Goal: Find specific page/section: Find specific page/section

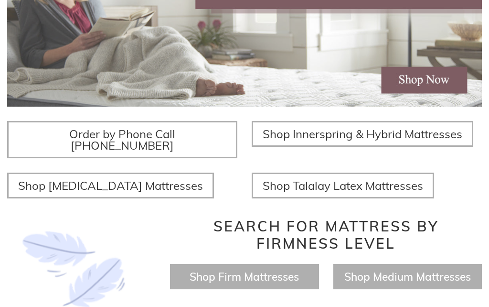
scroll to position [272, 0]
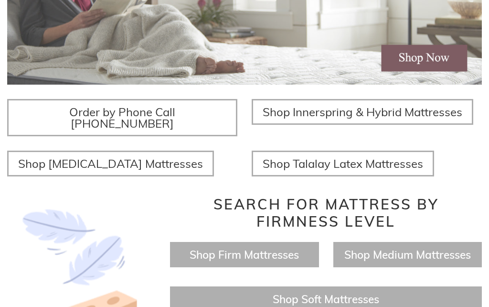
click at [381, 247] on span "Shop Medium Mattresses" at bounding box center [407, 254] width 127 height 14
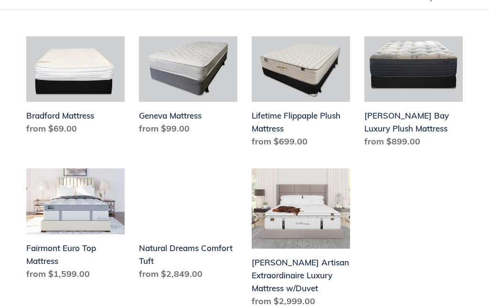
scroll to position [286, 0]
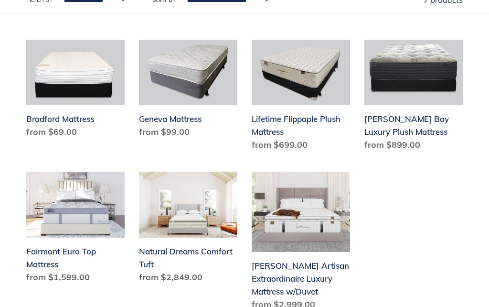
click at [394, 249] on ul "Bradford Mattress Bradford Mattress Regular price from $69.00 Sale price from $…" at bounding box center [237, 185] width 451 height 291
click at [431, 84] on link "[PERSON_NAME] Bay Luxury Plush Mattress" at bounding box center [414, 97] width 98 height 115
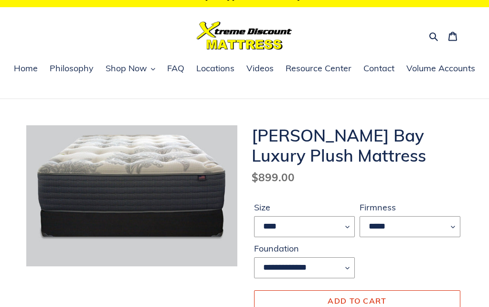
scroll to position [15, 0]
click at [354, 227] on select "**** **** ***** ****" at bounding box center [304, 226] width 101 height 21
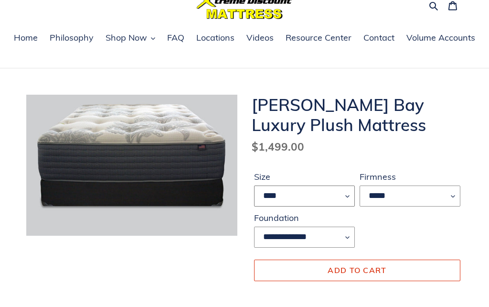
scroll to position [46, 0]
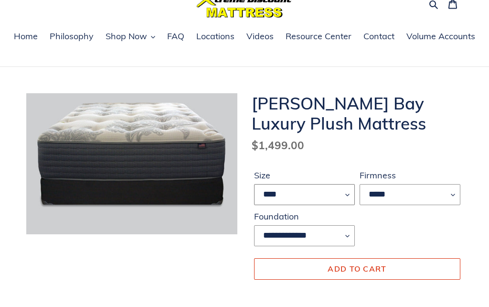
click at [349, 193] on select "**** **** ***** ****" at bounding box center [304, 194] width 101 height 21
select select "*****"
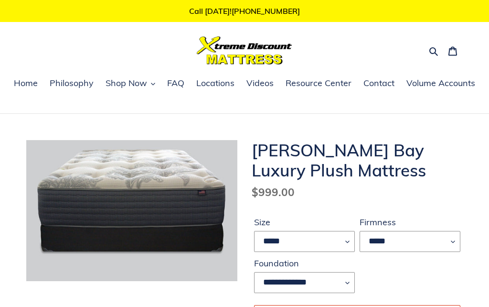
click at [218, 84] on span "Locations" at bounding box center [215, 82] width 38 height 11
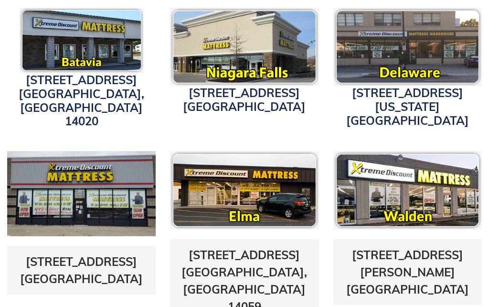
scroll to position [355, 0]
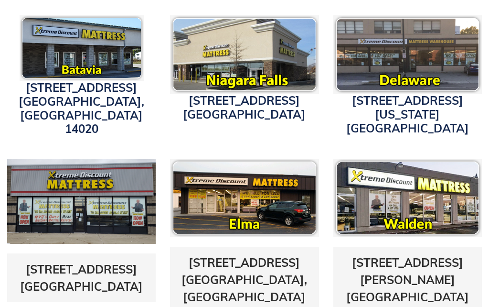
click at [435, 188] on img at bounding box center [407, 198] width 149 height 78
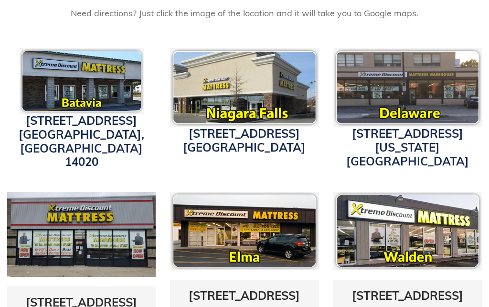
scroll to position [322, 0]
click at [424, 235] on img at bounding box center [407, 231] width 149 height 78
click at [412, 289] on link "1625 Walden Ave. Cheektowaga, NY 14225" at bounding box center [407, 312] width 123 height 49
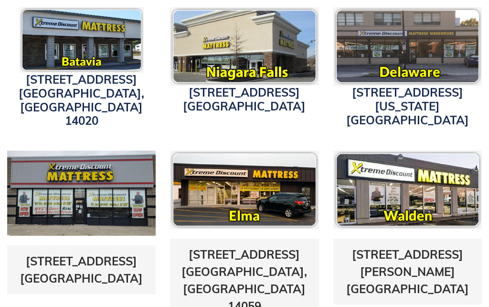
scroll to position [364, 0]
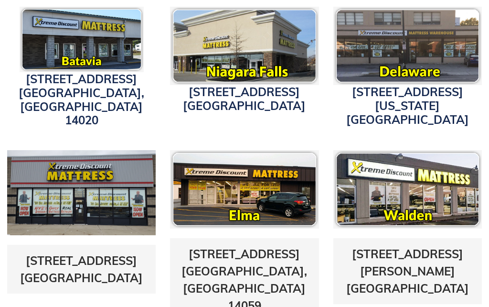
click at [253, 191] on img at bounding box center [244, 189] width 149 height 78
click at [253, 247] on link "3211 Transit Road Elma, NY 14059" at bounding box center [245, 280] width 126 height 66
